Goal: Task Accomplishment & Management: Manage account settings

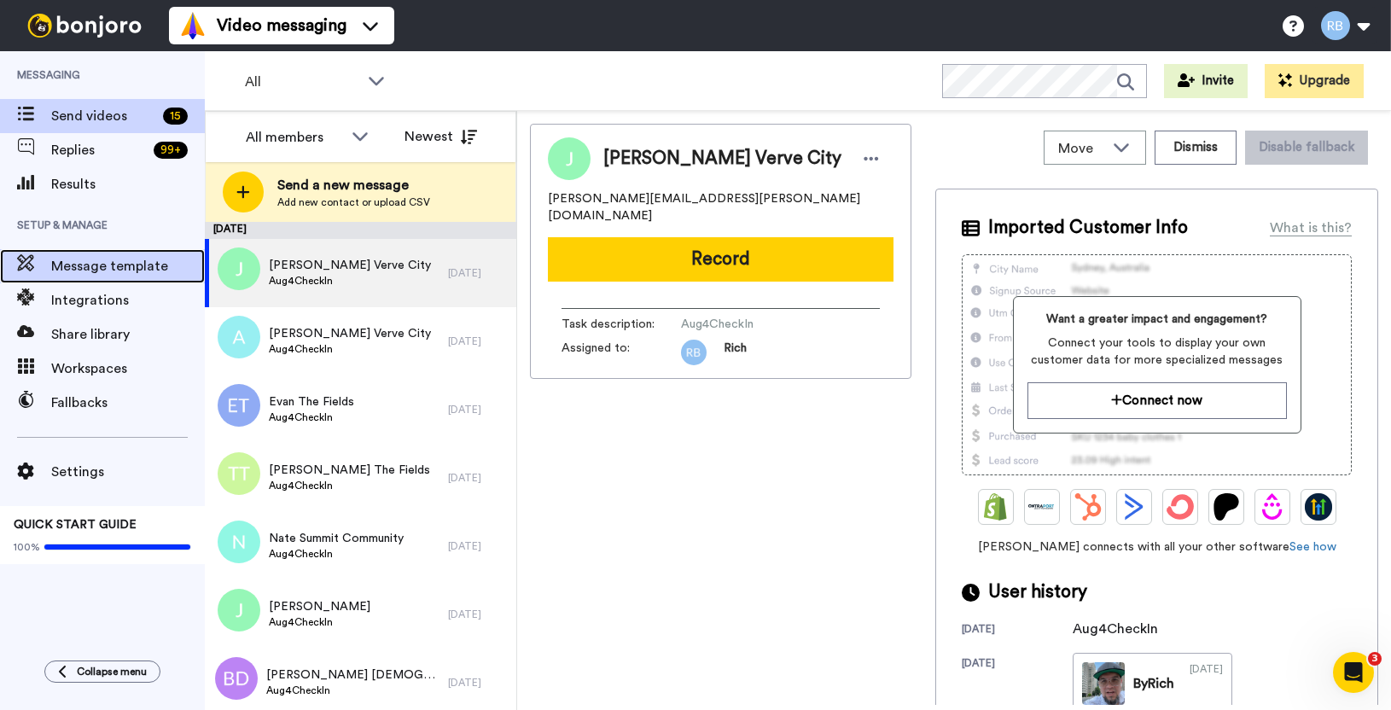
click at [153, 268] on span "Message template" at bounding box center [128, 266] width 154 height 20
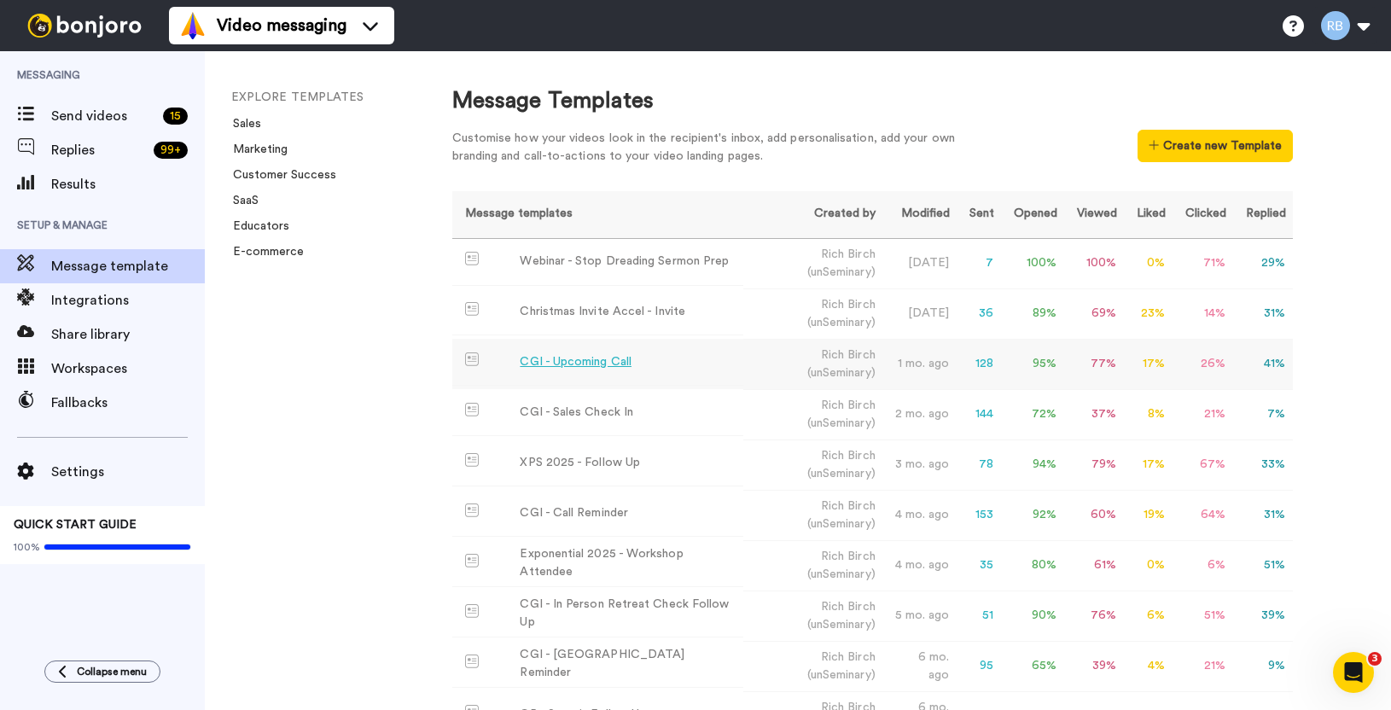
click at [610, 366] on div "CGI - Upcoming Call" at bounding box center [576, 362] width 112 height 18
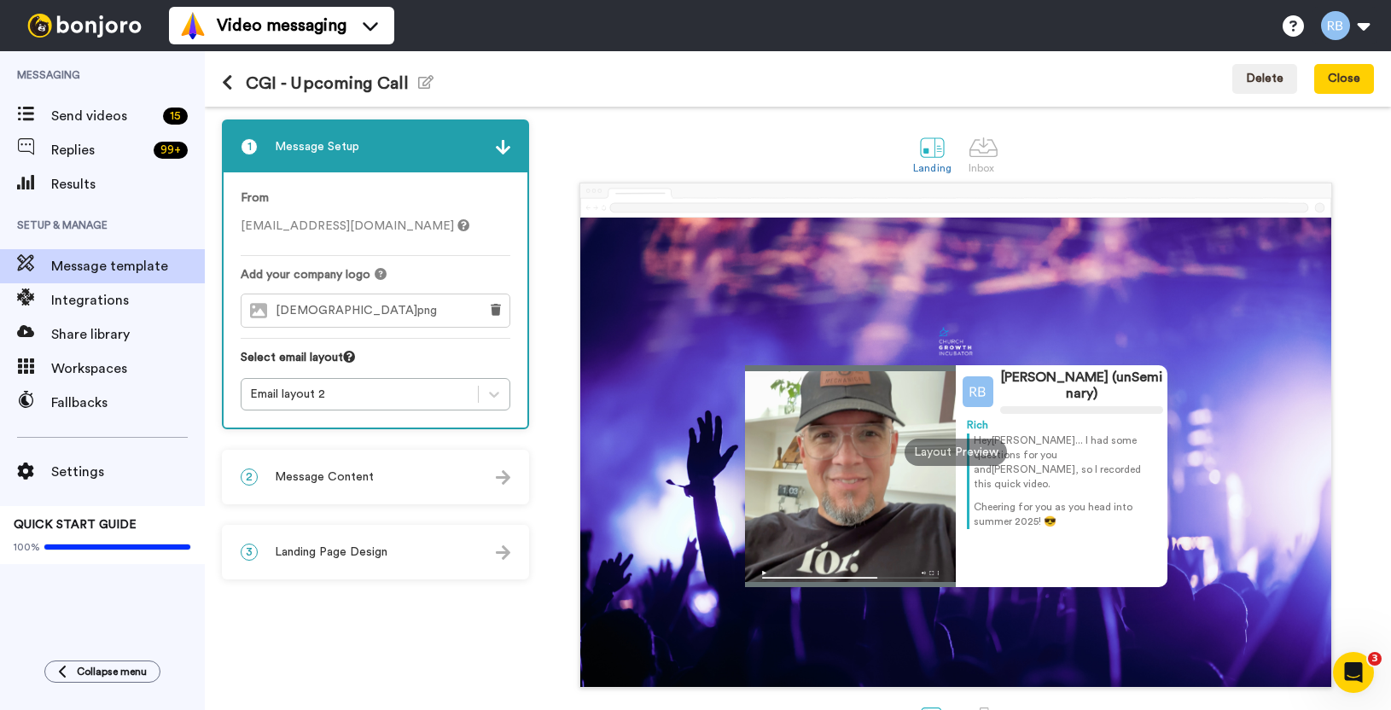
click at [456, 479] on div "2 Message Content" at bounding box center [376, 476] width 304 height 51
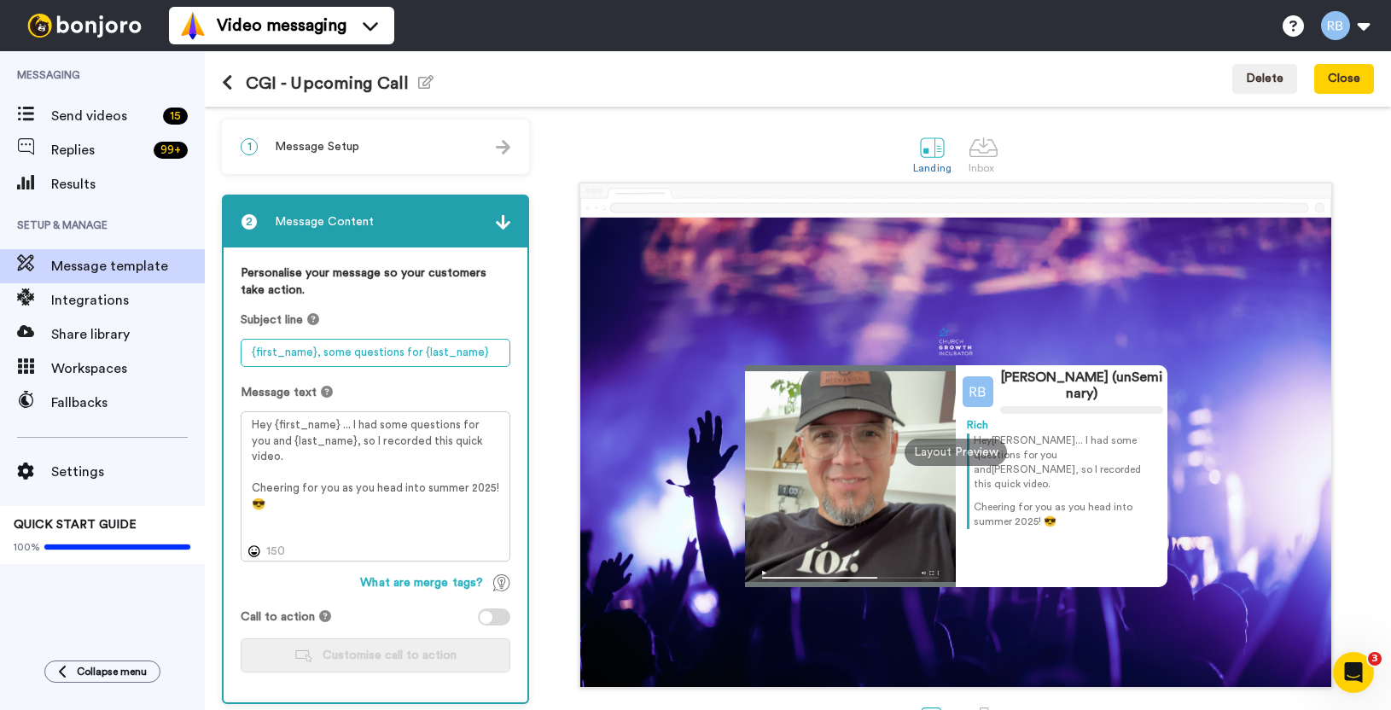
drag, startPoint x: 483, startPoint y: 352, endPoint x: 320, endPoint y: 355, distance: 163.0
click at [320, 355] on textarea "{first_name}, some questions for {last_name}" at bounding box center [376, 353] width 270 height 28
type textarea "{first_name}, we're on tomorrow!"
